Goal: Task Accomplishment & Management: Use online tool/utility

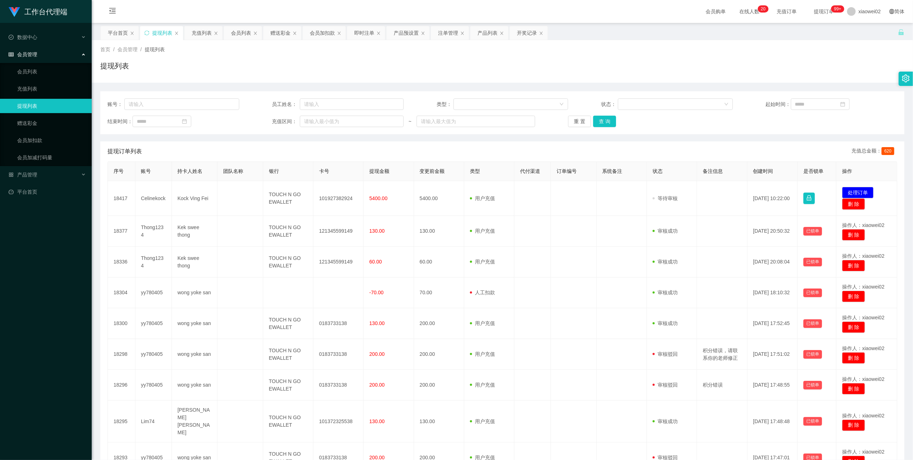
click at [39, 59] on div "会员管理" at bounding box center [46, 54] width 92 height 14
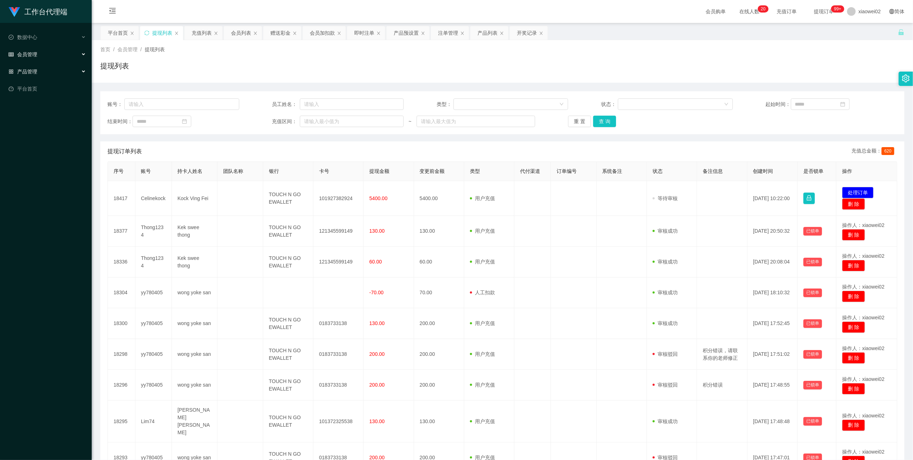
drag, startPoint x: 41, startPoint y: 67, endPoint x: 43, endPoint y: 53, distance: 13.8
click at [41, 67] on ul "数据中心 会员管理 会员列表 充值列表 提现列表 赠送彩金 会员加扣款 会员加减打码量 产品管理 平台首页" at bounding box center [46, 63] width 92 height 80
click at [40, 82] on link "平台首页" at bounding box center [47, 89] width 77 height 14
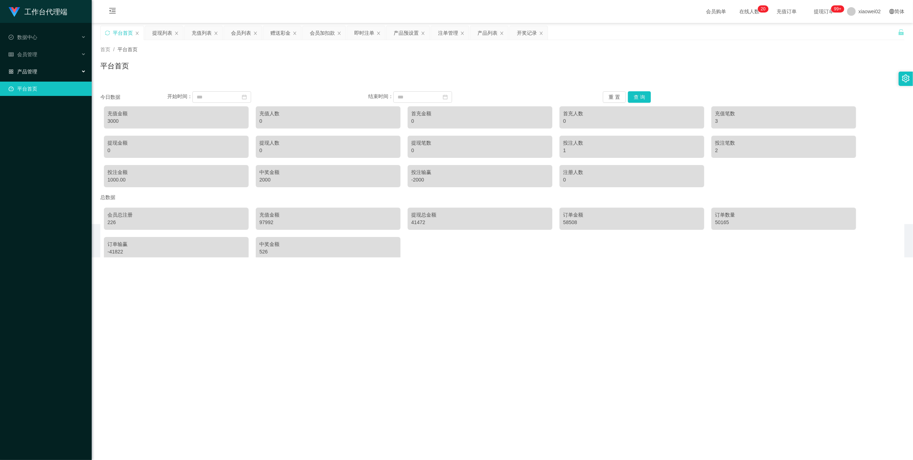
click at [47, 66] on div "产品管理" at bounding box center [46, 71] width 92 height 14
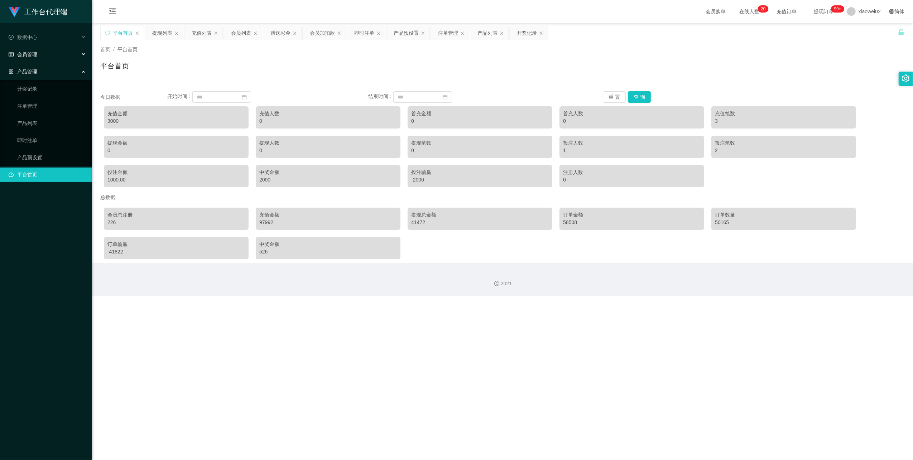
click at [53, 52] on div "会员管理" at bounding box center [46, 54] width 92 height 14
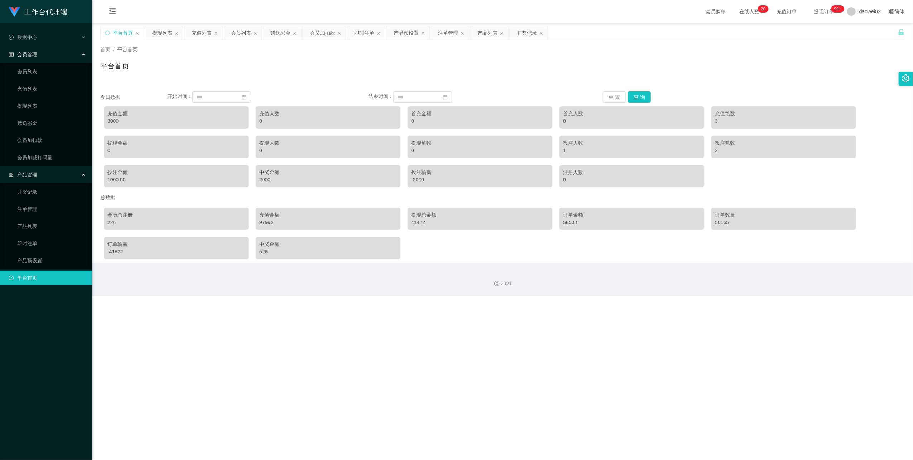
click at [50, 61] on li "会员管理 会员列表 充值列表 提现列表 赠送彩金 会员加扣款 会员加减打码量" at bounding box center [46, 106] width 92 height 119
click at [47, 73] on link "会员列表" at bounding box center [51, 71] width 69 height 14
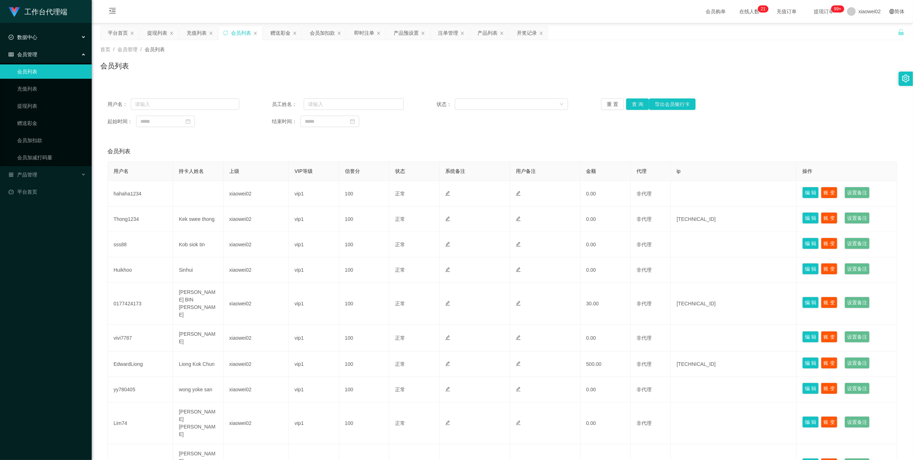
click at [20, 42] on div "数据中心" at bounding box center [46, 37] width 92 height 14
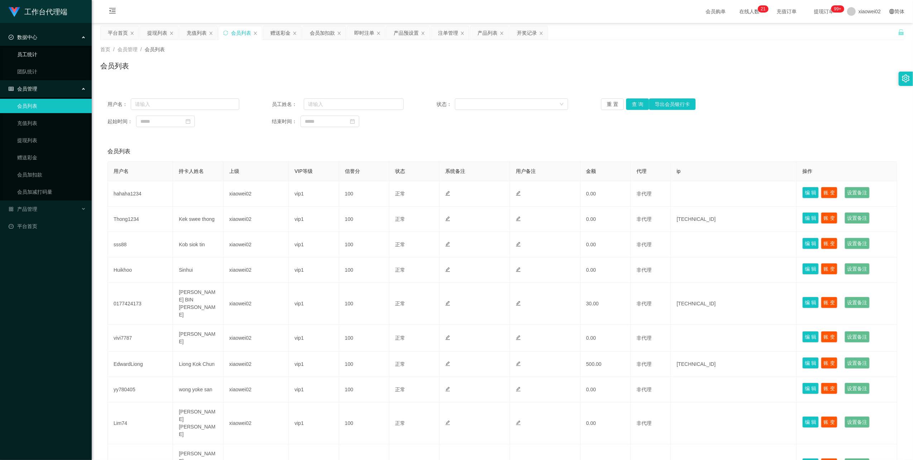
click at [36, 53] on link "员工统计" at bounding box center [51, 54] width 69 height 14
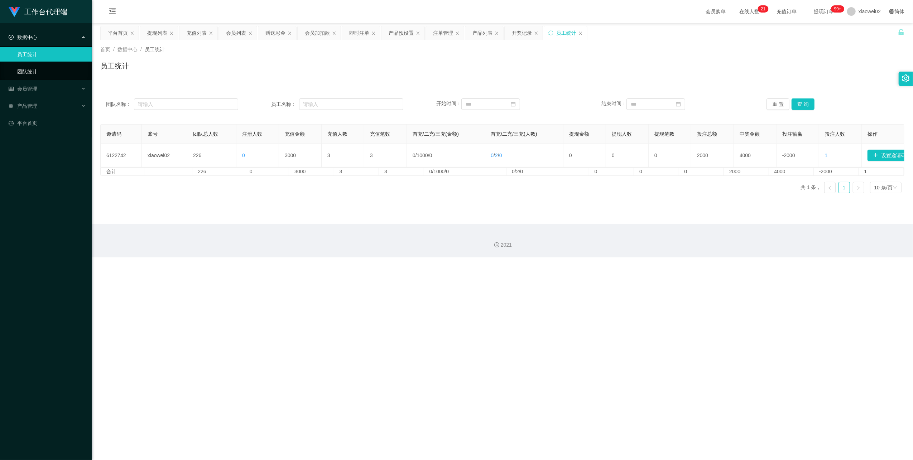
click at [37, 72] on link "团队统计" at bounding box center [51, 71] width 69 height 14
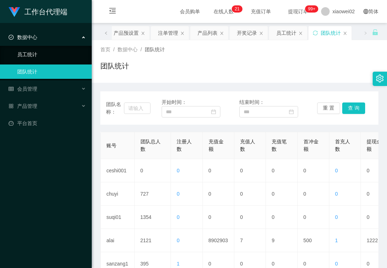
click at [50, 51] on link "员工统计" at bounding box center [51, 54] width 69 height 14
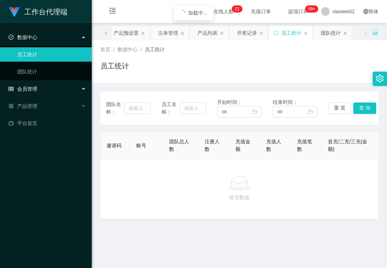
click at [35, 87] on span "会员管理" at bounding box center [23, 89] width 29 height 6
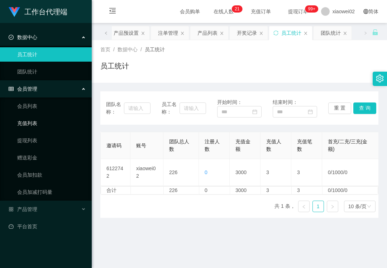
click at [45, 121] on link "充值列表" at bounding box center [51, 123] width 69 height 14
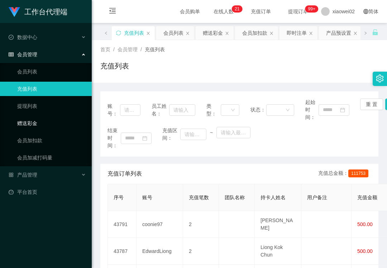
click at [47, 127] on link "赠送彩金" at bounding box center [51, 123] width 69 height 14
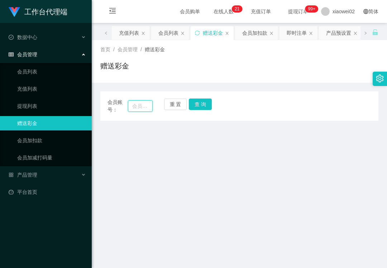
drag, startPoint x: 138, startPoint y: 109, endPoint x: 146, endPoint y: 107, distance: 8.5
click at [138, 109] on input "text" at bounding box center [140, 105] width 25 height 11
paste input "Lim74"
type input "Lim74"
click at [197, 106] on button "查 询" at bounding box center [200, 103] width 23 height 11
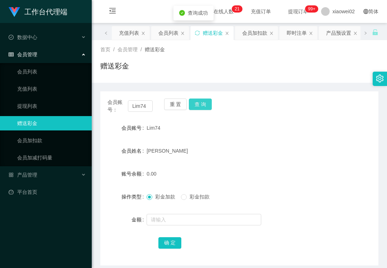
click at [202, 103] on button "查 询" at bounding box center [200, 103] width 23 height 11
click at [49, 191] on link "平台首页" at bounding box center [47, 192] width 77 height 14
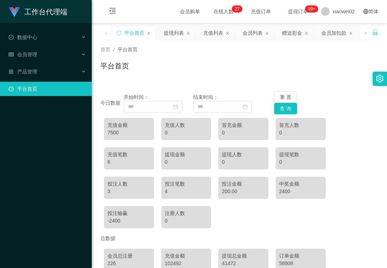
click at [305, 83] on div "今日数据 开始时间： 结束时间： 重 置 查 询 充值金额 7500 充值人数 0 首充金额 0 首充人数 0 充值笔数 6 提现金额 0 提现人数 0 提现…" at bounding box center [239, 193] width 278 height 221
